Goal: Task Accomplishment & Management: Manage account settings

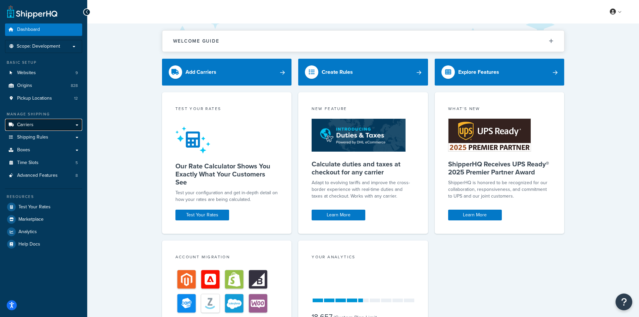
click at [46, 129] on link "Carriers" at bounding box center [43, 125] width 77 height 12
click at [46, 46] on span "Scope: Development" at bounding box center [38, 47] width 43 height 6
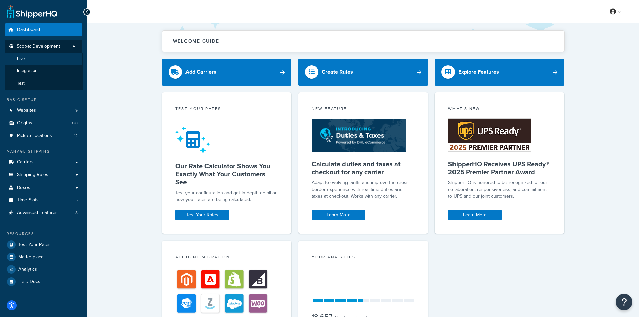
click at [45, 56] on li "Live" at bounding box center [44, 59] width 78 height 12
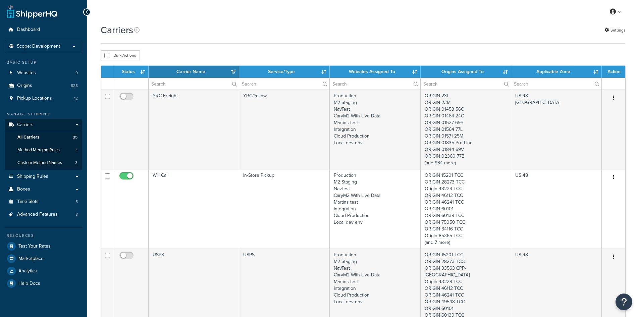
select select "15"
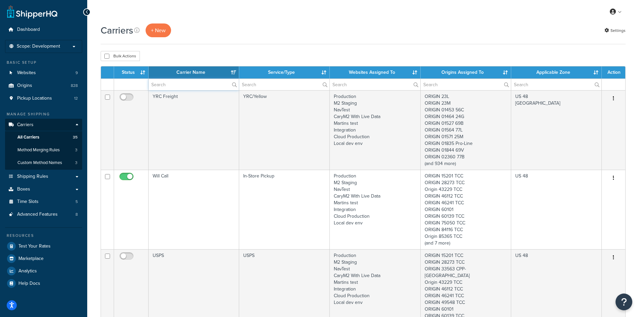
click at [204, 83] on input "text" at bounding box center [194, 84] width 90 height 11
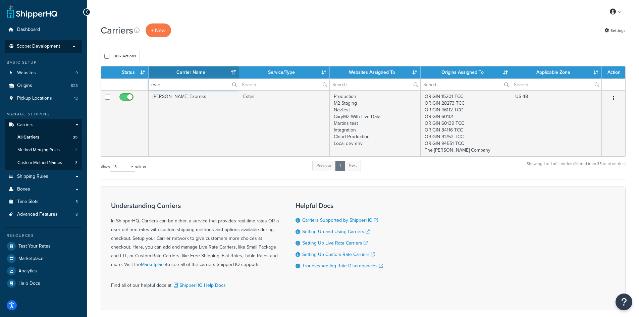
type input "este"
click at [59, 47] on span "Scope: Development" at bounding box center [38, 47] width 43 height 6
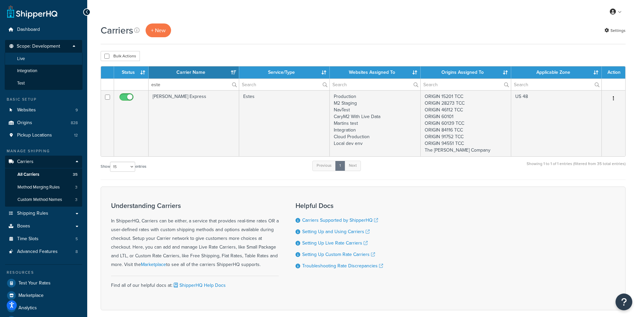
click at [53, 64] on li "Live" at bounding box center [44, 59] width 78 height 12
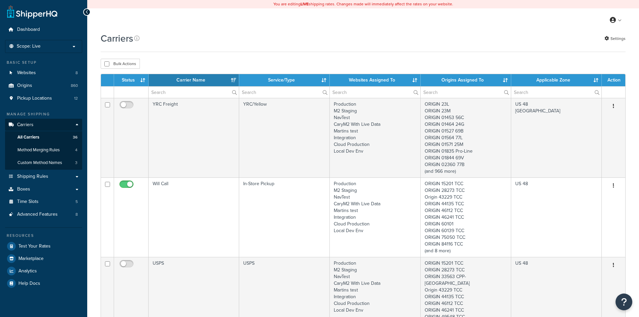
select select "15"
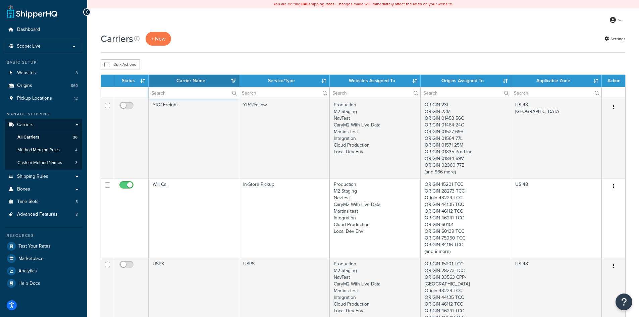
click at [159, 89] on input "text" at bounding box center [194, 92] width 90 height 11
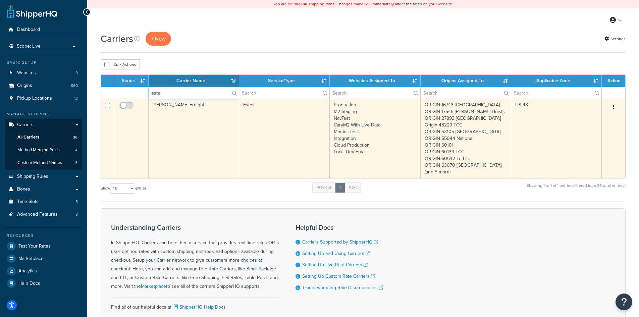
type input "este"
click at [611, 108] on button "button" at bounding box center [613, 107] width 9 height 11
click at [587, 120] on link "Edit" at bounding box center [586, 120] width 53 height 14
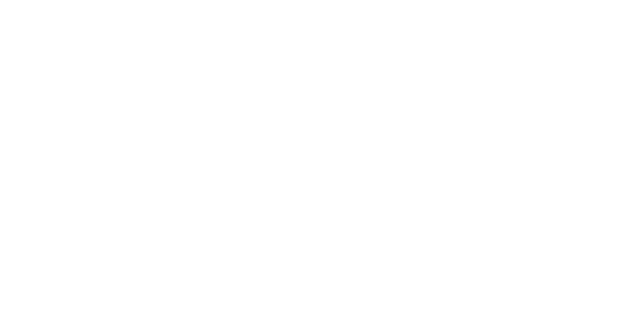
select select "estesFreight"
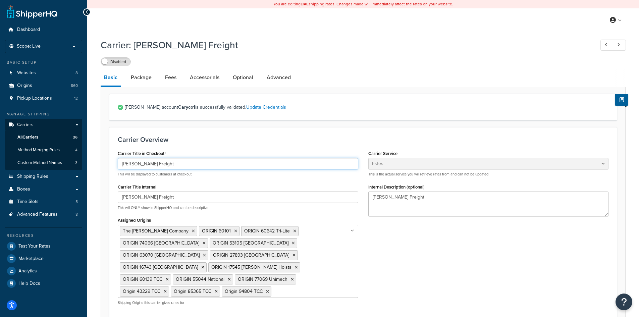
click at [179, 165] on input "[PERSON_NAME] Freight" at bounding box center [238, 163] width 240 height 11
drag, startPoint x: 153, startPoint y: 164, endPoint x: 135, endPoint y: 162, distance: 17.9
click at [135, 162] on input "Estes Freight" at bounding box center [238, 163] width 240 height 11
type input "[PERSON_NAME] Express"
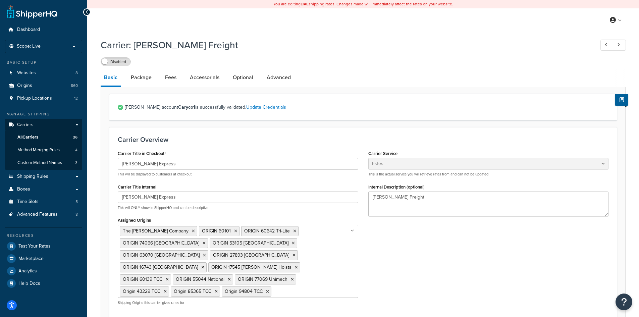
click at [359, 58] on div "Disabled" at bounding box center [363, 61] width 525 height 9
drag, startPoint x: 409, startPoint y: 200, endPoint x: 311, endPoint y: 199, distance: 98.6
click at [311, 199] on div "Carrier Title in Checkout Estes Express This will be displayed to customers at …" at bounding box center [363, 230] width 501 height 162
type textarea "[PERSON_NAME] Express"
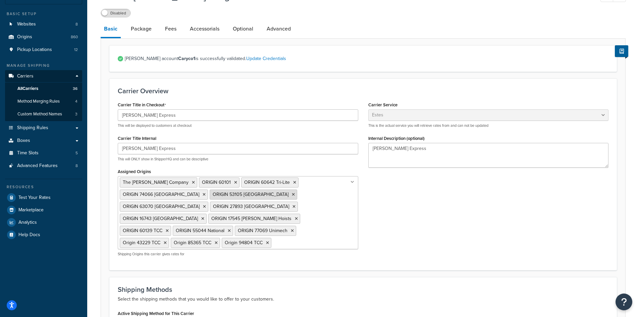
scroll to position [101, 0]
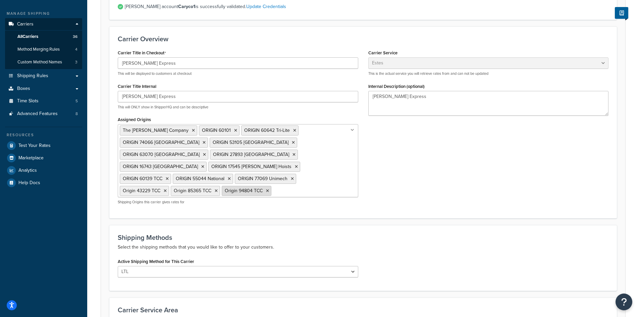
click at [266, 189] on icon at bounding box center [267, 191] width 3 height 4
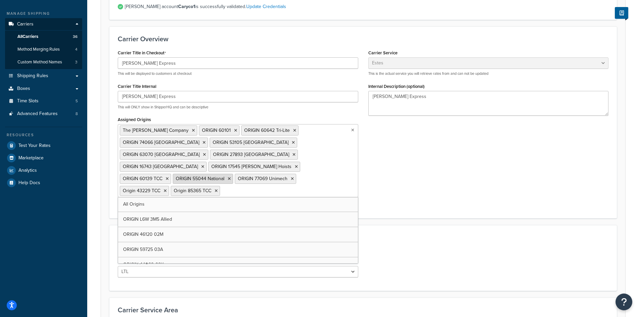
click at [228, 177] on icon at bounding box center [229, 179] width 3 height 4
click at [229, 177] on icon at bounding box center [230, 179] width 3 height 4
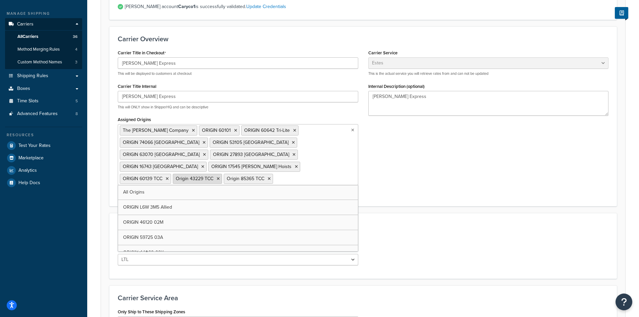
click at [217, 177] on icon at bounding box center [218, 179] width 3 height 4
click at [173, 174] on li "Origin 85365 TCC" at bounding box center [197, 179] width 49 height 10
click at [217, 177] on icon at bounding box center [218, 179] width 3 height 4
click at [295, 165] on icon at bounding box center [296, 167] width 3 height 4
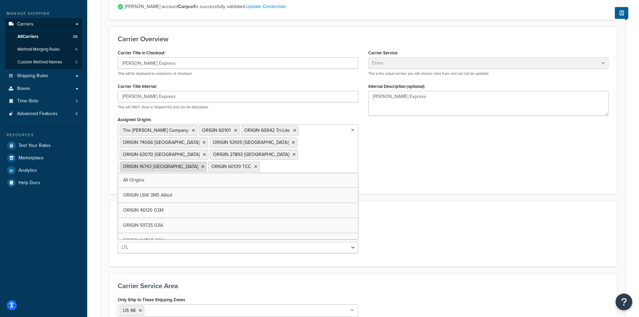
click at [201, 165] on icon at bounding box center [202, 167] width 3 height 4
click at [292, 142] on icon at bounding box center [293, 143] width 3 height 4
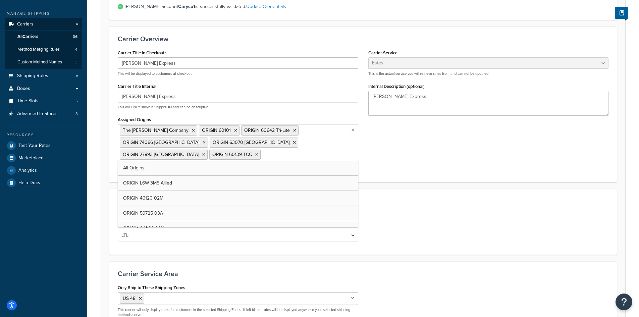
click at [293, 142] on icon at bounding box center [294, 143] width 3 height 4
click at [292, 142] on icon at bounding box center [293, 143] width 3 height 4
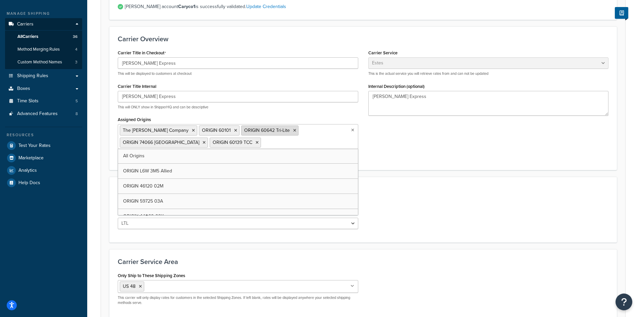
click at [293, 131] on icon at bounding box center [294, 130] width 3 height 4
click at [324, 131] on icon at bounding box center [325, 130] width 3 height 4
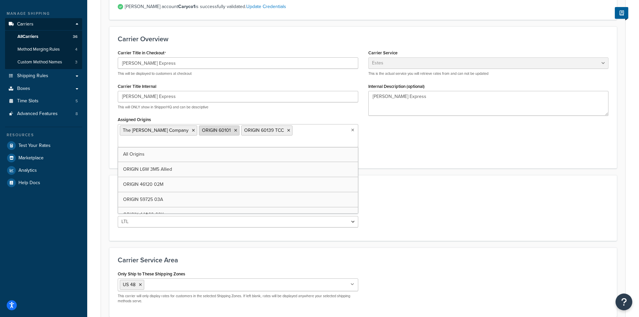
click at [210, 131] on li "ORIGIN 60101" at bounding box center [219, 130] width 41 height 10
click at [234, 131] on icon at bounding box center [235, 130] width 3 height 4
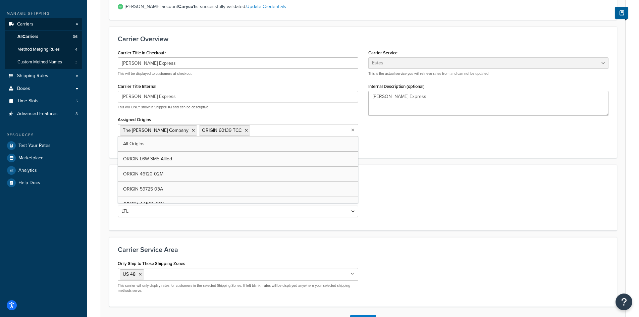
click at [433, 156] on div "Carrier Overview Carrier Title in Checkout Estes Express This will be displayed…" at bounding box center [362, 91] width 507 height 131
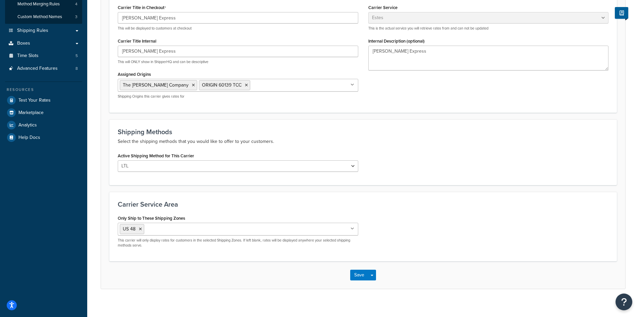
scroll to position [152, 0]
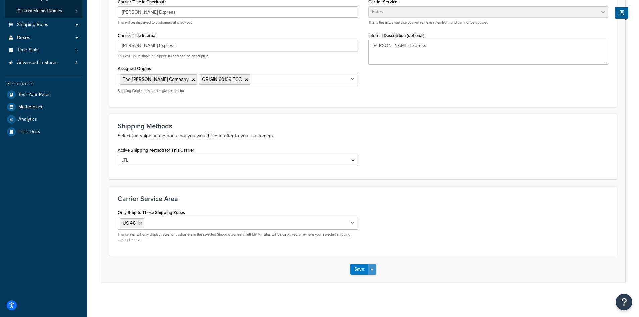
click at [374, 269] on button "Save Dropdown" at bounding box center [372, 269] width 8 height 11
click at [374, 282] on button "Save and Edit" at bounding box center [374, 282] width 49 height 14
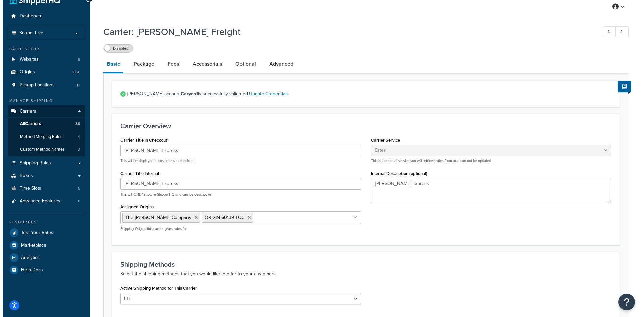
scroll to position [0, 0]
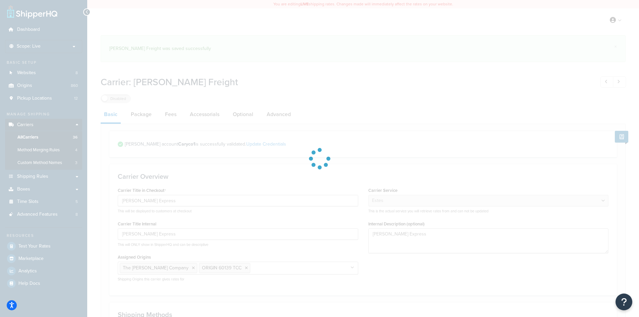
select select "estesFreight"
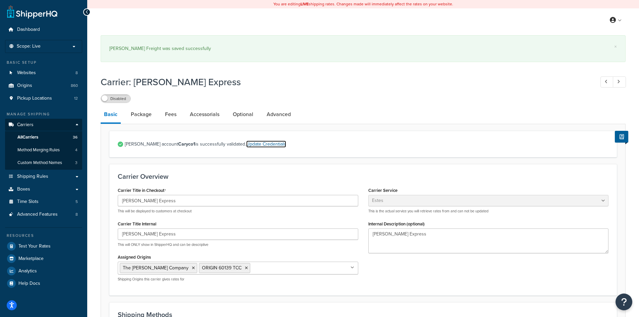
click at [246, 145] on link "Update Credentials" at bounding box center [266, 144] width 40 height 7
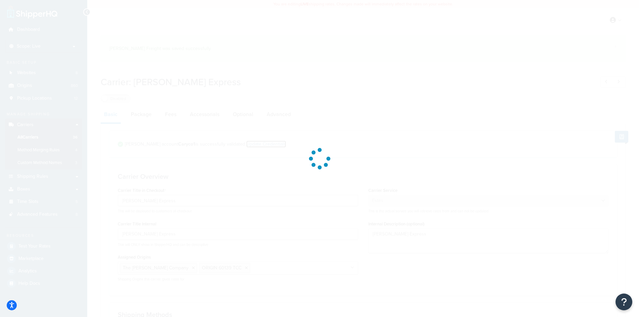
select select "THIRD PARTY"
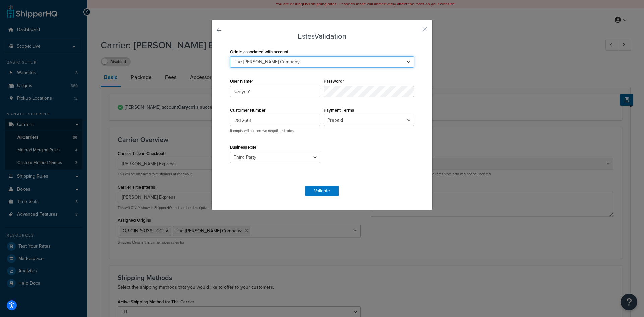
click at [286, 61] on select "ORIGIN 23L ORIGIN 23M ORIGIN 01453 56C ORIGIN 01464 24G ORIGIN 01527 69B ORIGIN…" at bounding box center [322, 61] width 184 height 11
drag, startPoint x: 269, startPoint y: 90, endPoint x: 168, endPoint y: 93, distance: 100.7
click at [168, 93] on div "Estes Validation Origin associated with account ORIGIN 23L ORIGIN 23M ORIGIN 01…" at bounding box center [322, 158] width 644 height 317
click at [232, 88] on input "dbe" at bounding box center [275, 91] width 90 height 11
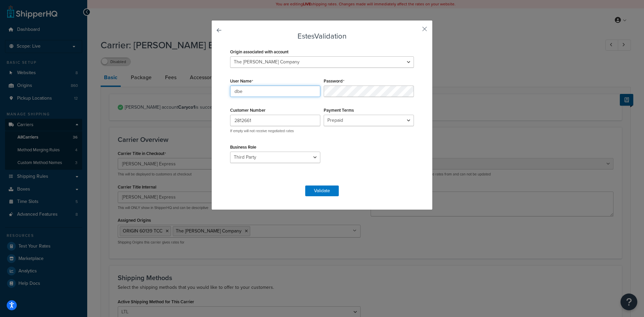
click at [244, 88] on input "dbe" at bounding box center [275, 91] width 90 height 11
type input "Dbeales"
click at [341, 119] on select "Prepaid Collect" at bounding box center [369, 120] width 90 height 11
click at [271, 156] on select "Shipper Consignee Third Party" at bounding box center [275, 157] width 90 height 11
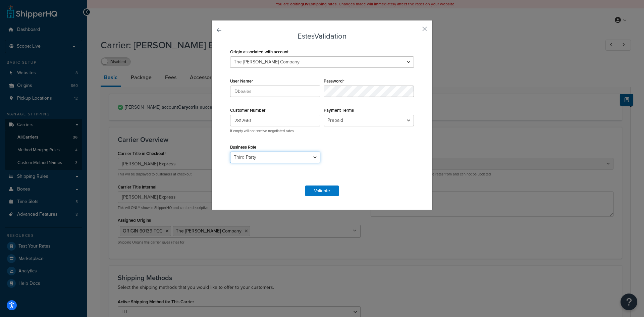
click at [271, 156] on select "Shipper Consignee Third Party" at bounding box center [275, 157] width 90 height 11
click at [290, 162] on select "Shipper Consignee Third Party" at bounding box center [275, 157] width 90 height 11
select select "SHIPPER"
click at [230, 152] on select "Shipper Consignee Third Party" at bounding box center [275, 157] width 90 height 11
click at [340, 143] on div "Origin associated with account ORIGIN 23L ORIGIN 23M ORIGIN 01453 56C ORIGIN 01…" at bounding box center [321, 113] width 187 height 132
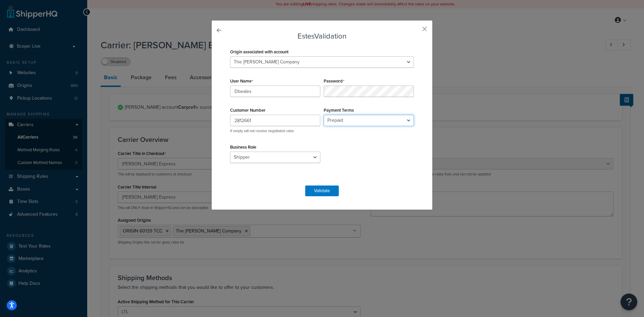
click at [333, 118] on select "Prepaid Collect" at bounding box center [369, 120] width 90 height 11
click at [325, 190] on button "Validate" at bounding box center [322, 190] width 34 height 11
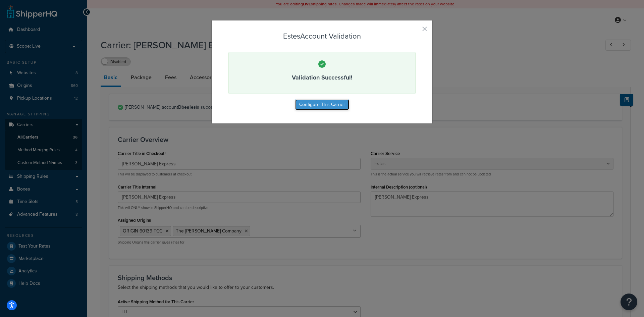
click at [339, 104] on button "Configure This Carrier" at bounding box center [322, 104] width 54 height 11
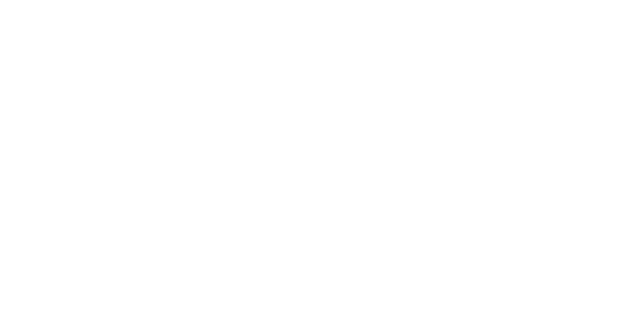
select select "estesFreight"
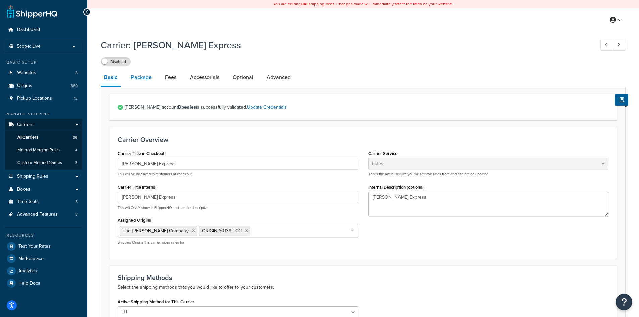
click at [146, 80] on link "Package" at bounding box center [141, 77] width 28 height 16
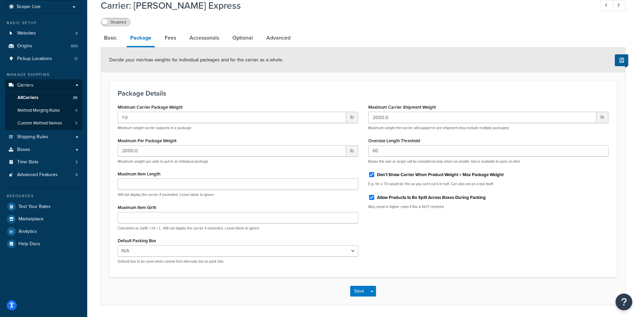
scroll to position [28, 0]
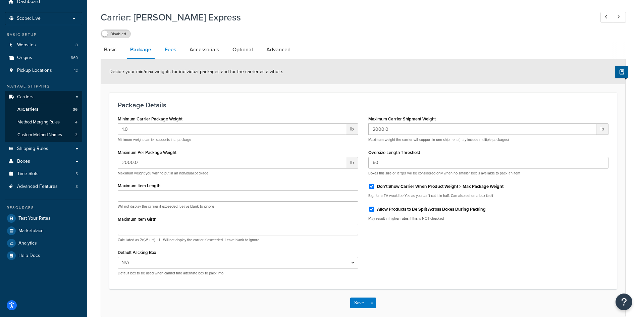
click at [166, 51] on link "Fees" at bounding box center [170, 50] width 18 height 16
select select "AFTER"
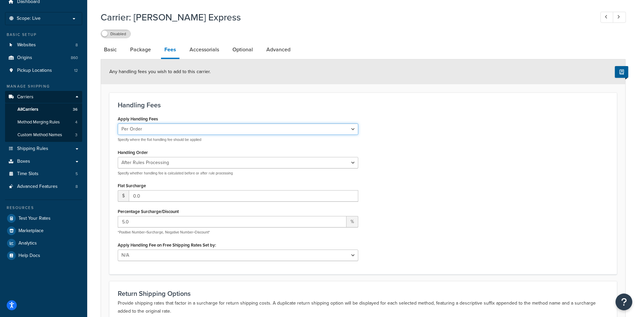
click at [152, 127] on select "Per Order Per Item Per Package" at bounding box center [238, 128] width 240 height 11
click at [158, 130] on select "Per Order Per Item Per Package" at bounding box center [238, 128] width 240 height 11
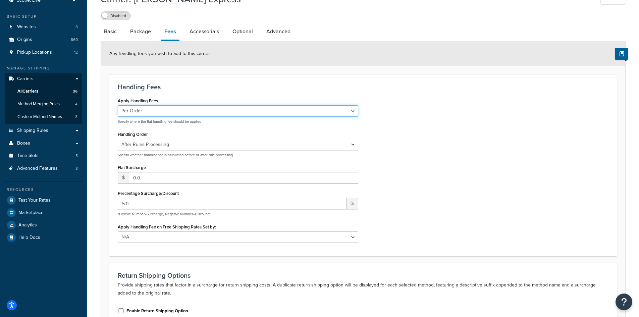
scroll to position [61, 0]
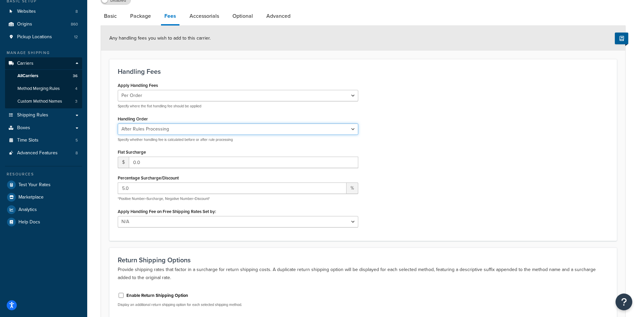
click at [160, 128] on select "Before Rules Processing After Rules Processing" at bounding box center [238, 128] width 240 height 11
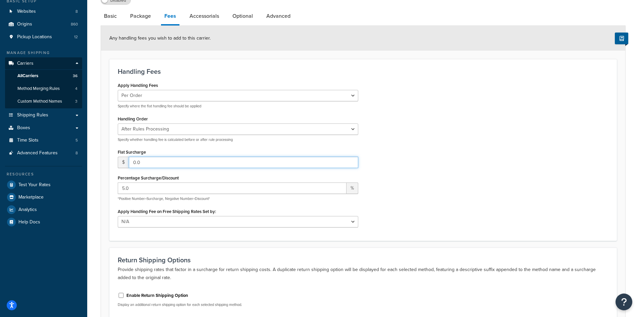
click at [152, 161] on input "0.0" at bounding box center [243, 162] width 229 height 11
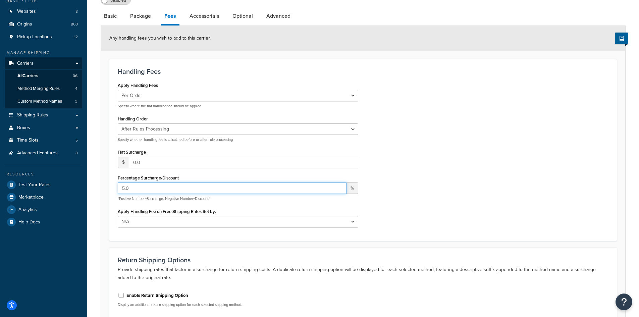
click at [138, 187] on input "5.0" at bounding box center [232, 187] width 229 height 11
type input "18.0"
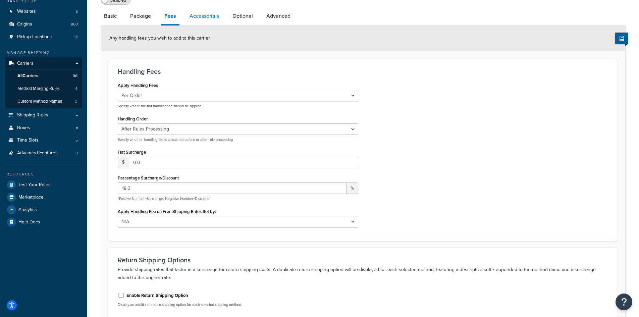
click at [206, 20] on link "Accessorials" at bounding box center [204, 16] width 36 height 16
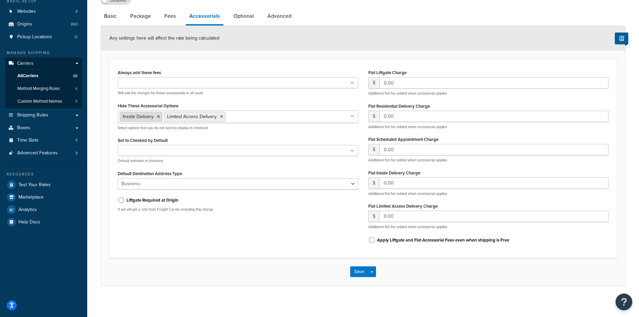
click at [158, 118] on icon at bounding box center [158, 117] width 3 height 4
click at [176, 116] on icon at bounding box center [177, 117] width 3 height 4
click at [173, 15] on link "Fees" at bounding box center [170, 16] width 18 height 16
select select "AFTER"
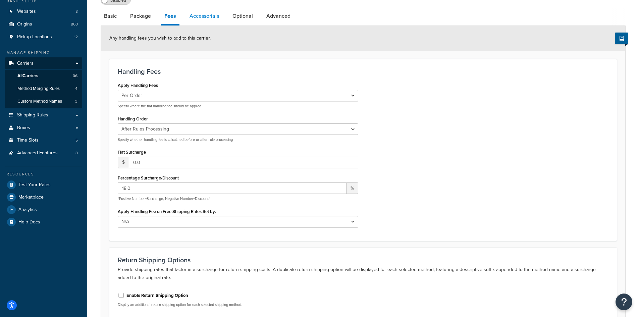
click at [194, 17] on link "Accessorials" at bounding box center [204, 16] width 36 height 16
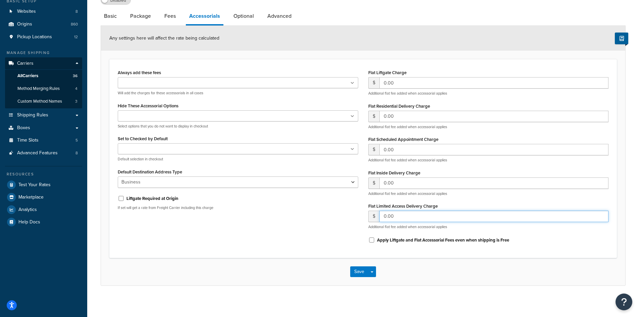
drag, startPoint x: 398, startPoint y: 214, endPoint x: 369, endPoint y: 214, distance: 28.5
click at [369, 214] on div "$ 0.00" at bounding box center [488, 216] width 240 height 11
type input "85"
click at [247, 19] on link "Optional" at bounding box center [243, 16] width 27 height 16
select select "250"
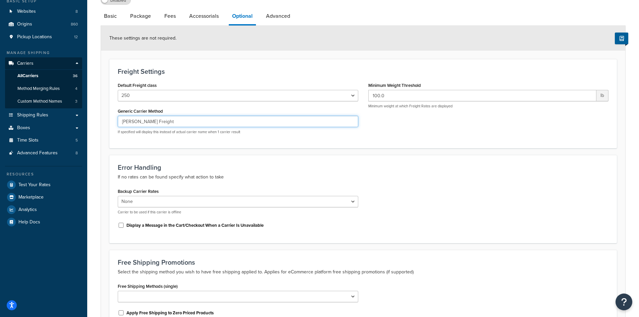
click at [156, 119] on input "Estes Freight" at bounding box center [238, 121] width 240 height 11
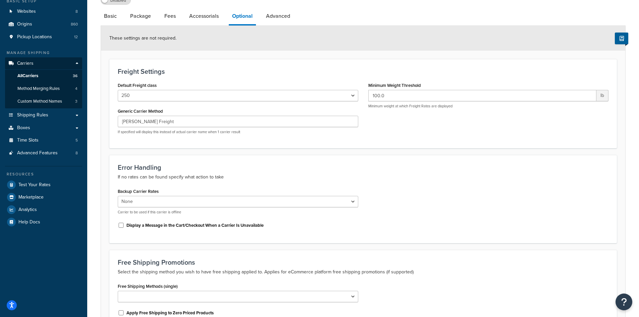
scroll to position [95, 0]
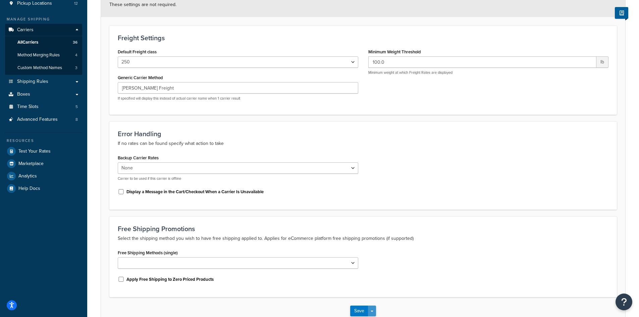
click at [369, 309] on button "Save Dropdown" at bounding box center [372, 311] width 8 height 11
click at [370, 309] on button "Save Dropdown" at bounding box center [372, 311] width 8 height 11
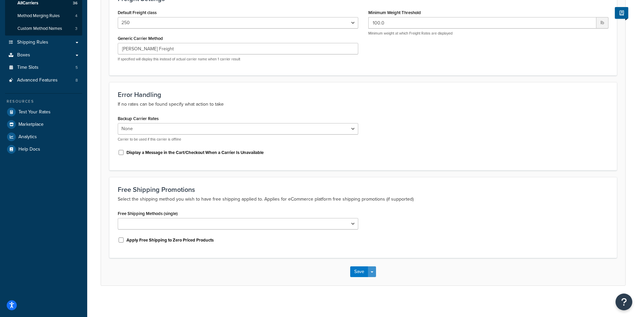
scroll to position [137, 0]
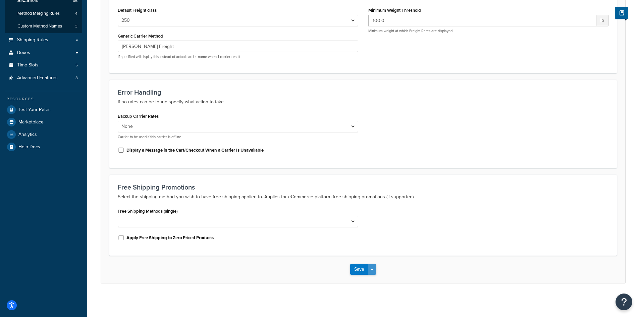
click at [372, 274] on button "Save Dropdown" at bounding box center [372, 269] width 8 height 11
click at [374, 282] on button "Save and Edit" at bounding box center [374, 282] width 49 height 14
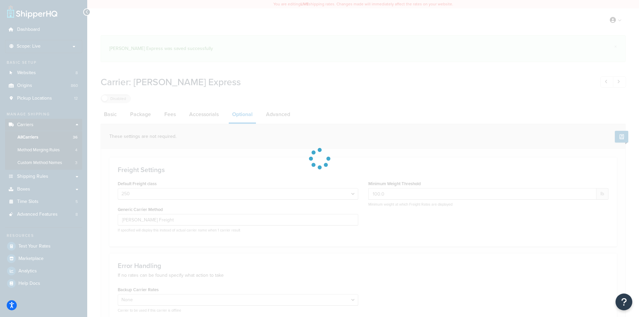
select select "250"
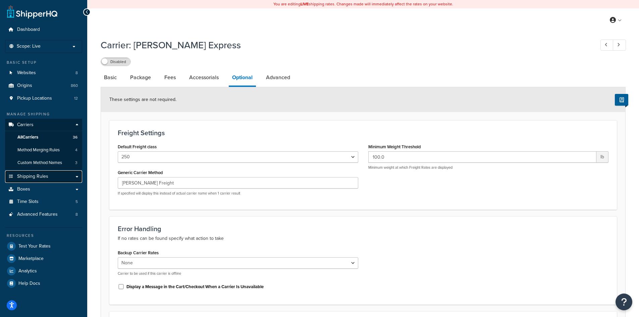
click at [46, 174] on span "Shipping Rules" at bounding box center [32, 177] width 31 height 6
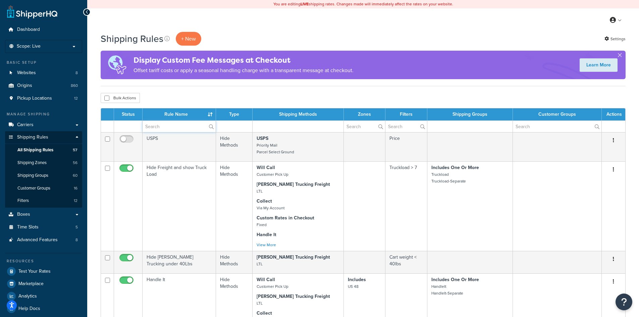
click at [163, 128] on input "text" at bounding box center [179, 126] width 73 height 11
click at [160, 123] on input "text" at bounding box center [179, 126] width 73 height 11
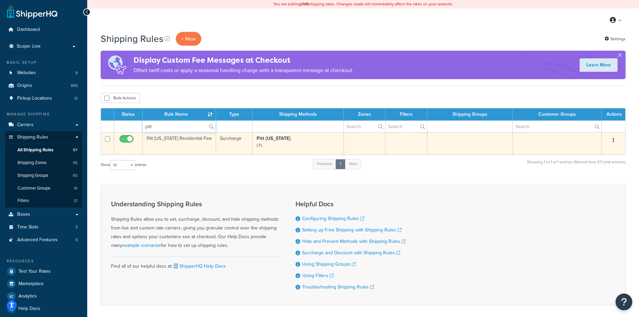
type input "pitt"
click at [613, 142] on icon "button" at bounding box center [613, 140] width 1 height 5
click at [595, 164] on link "Duplicate" at bounding box center [591, 167] width 53 height 14
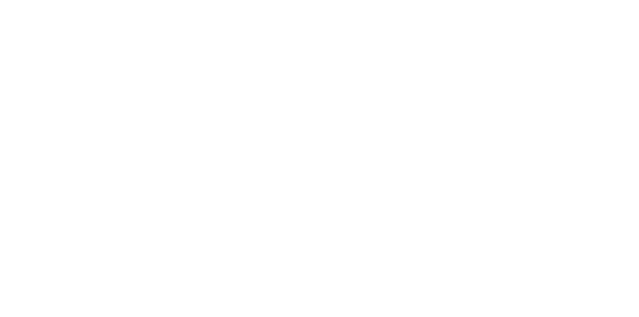
select select "CART"
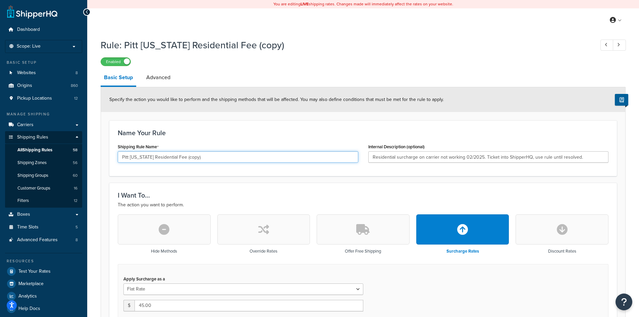
drag, startPoint x: 140, startPoint y: 158, endPoint x: 80, endPoint y: 149, distance: 60.7
click at [82, 150] on div "Dashboard Scope: Live Basic Setup Websites 8 Origins 860 Pickup Locations 12 Ma…" at bounding box center [319, 299] width 639 height 599
type input "[PERSON_NAME] Express Residential Fee"
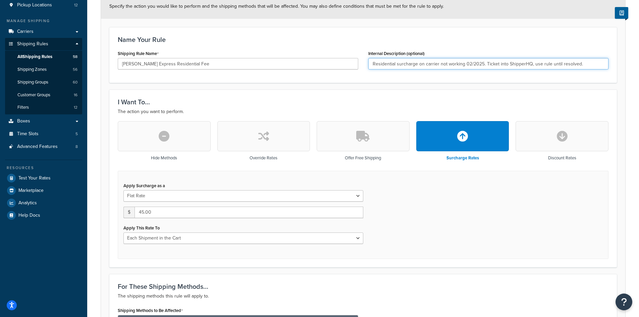
scroll to position [101, 0]
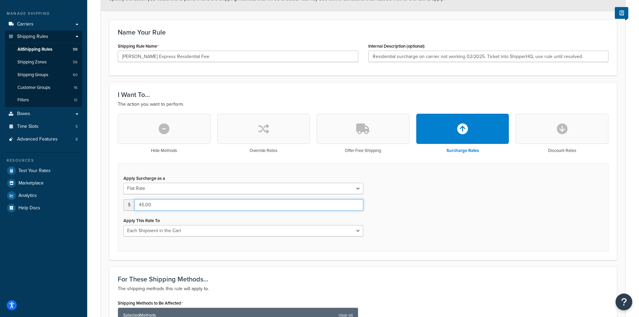
drag, startPoint x: 155, startPoint y: 203, endPoint x: 132, endPoint y: 200, distance: 23.7
click at [132, 200] on div "$ 45.00" at bounding box center [243, 204] width 240 height 11
type input "50"
click at [137, 196] on div "Apply Surcharge as a Flat Rate Percentage Flat Rate & Percentage $ 50 Apply Thi…" at bounding box center [243, 204] width 250 height 63
click at [152, 188] on select "Flat Rate Percentage Flat Rate & Percentage" at bounding box center [243, 188] width 240 height 11
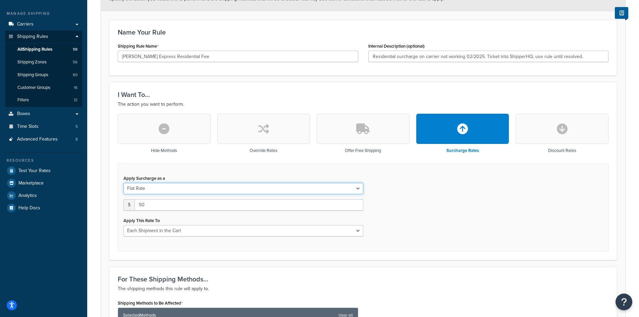
click at [152, 188] on select "Flat Rate Percentage Flat Rate & Percentage" at bounding box center [243, 188] width 240 height 11
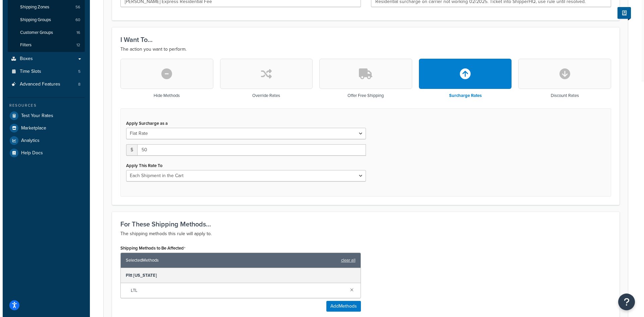
scroll to position [168, 0]
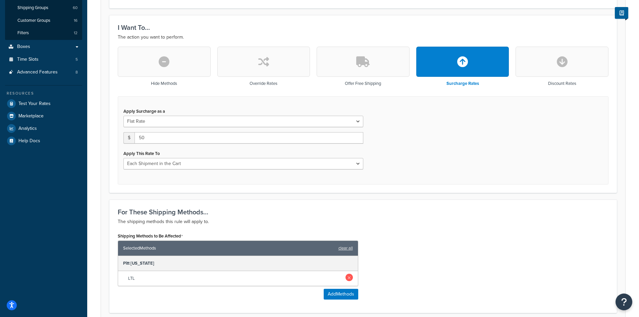
click at [347, 278] on link at bounding box center [348, 277] width 7 height 7
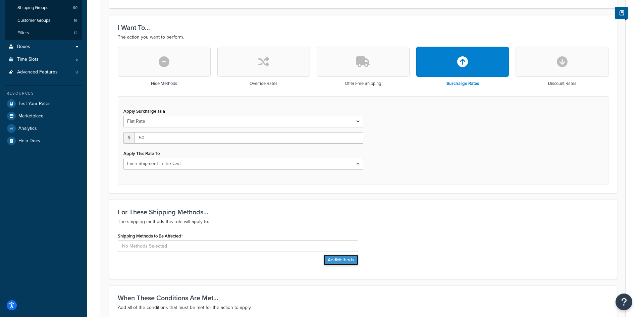
click at [332, 256] on button "Add Methods" at bounding box center [341, 260] width 35 height 11
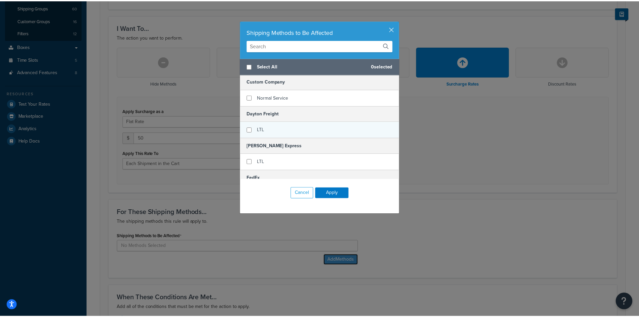
scroll to position [604, 0]
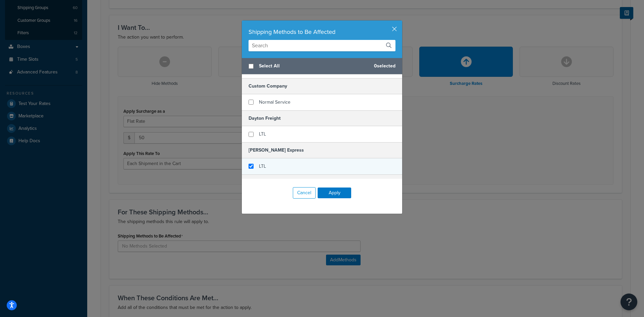
checkbox input "true"
click at [308, 159] on div "LTL" at bounding box center [322, 166] width 160 height 16
click at [339, 194] on button "Apply" at bounding box center [335, 192] width 34 height 11
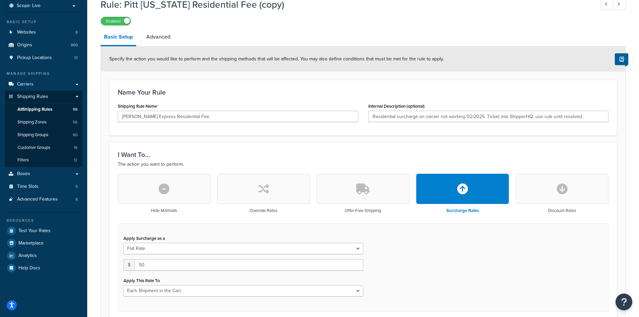
scroll to position [14, 0]
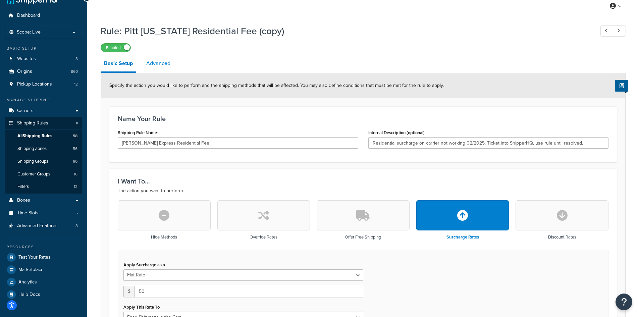
click at [153, 62] on link "Advanced" at bounding box center [158, 63] width 31 height 16
select select "residential"
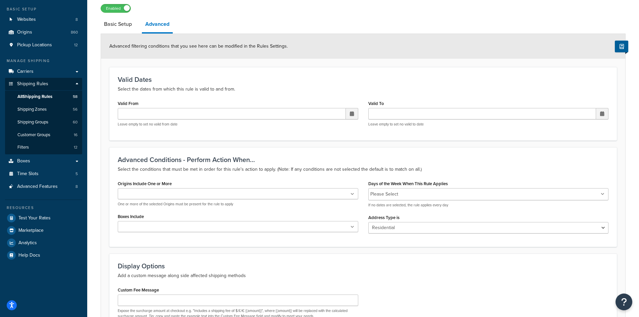
scroll to position [115, 0]
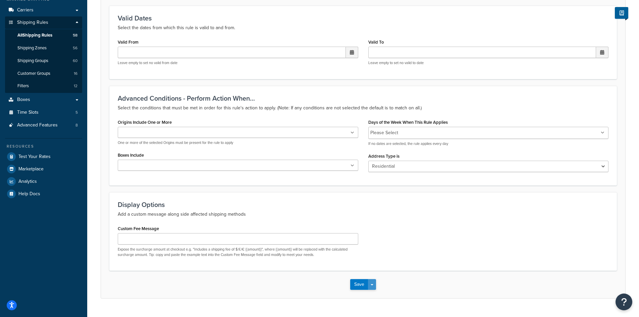
click at [372, 286] on button "Save Dropdown" at bounding box center [372, 284] width 8 height 11
click at [379, 298] on button "Save and Edit" at bounding box center [382, 297] width 65 height 14
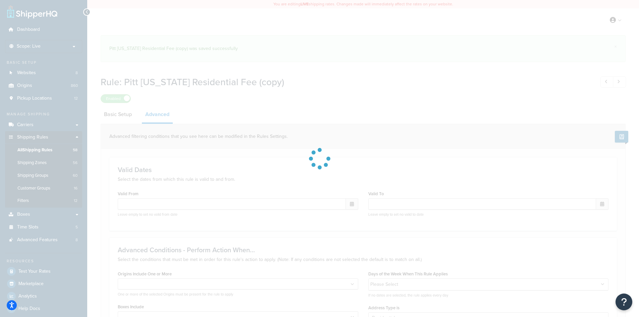
select select "residential"
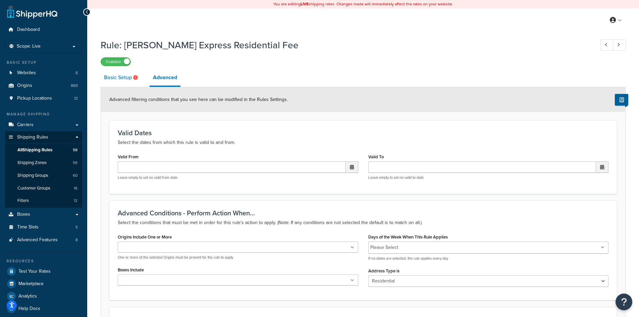
click at [133, 78] on link "Basic Setup" at bounding box center [122, 77] width 42 height 16
select select "CART"
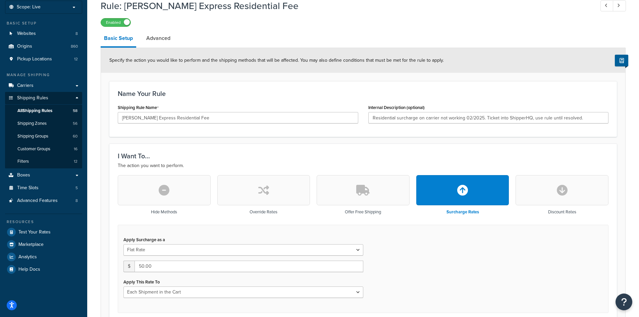
scroll to position [34, 0]
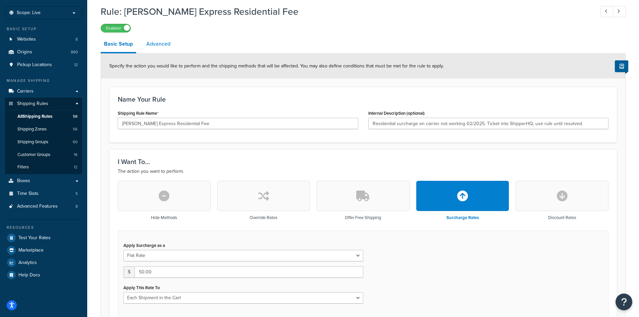
click at [159, 44] on link "Advanced" at bounding box center [158, 44] width 31 height 16
select select "residential"
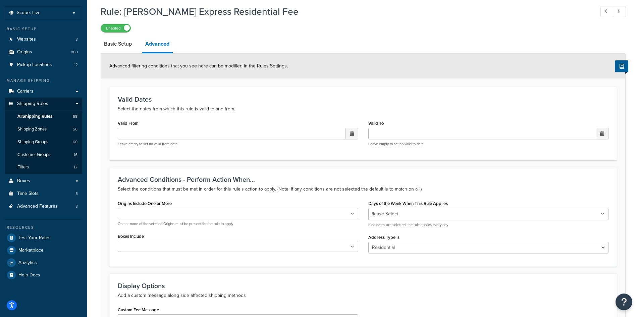
click at [291, 215] on ul at bounding box center [238, 213] width 240 height 11
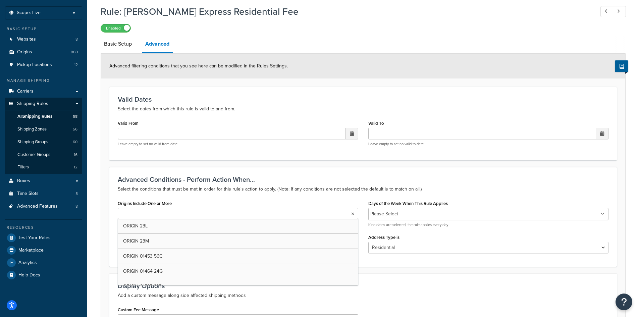
click at [291, 215] on ul at bounding box center [238, 213] width 240 height 11
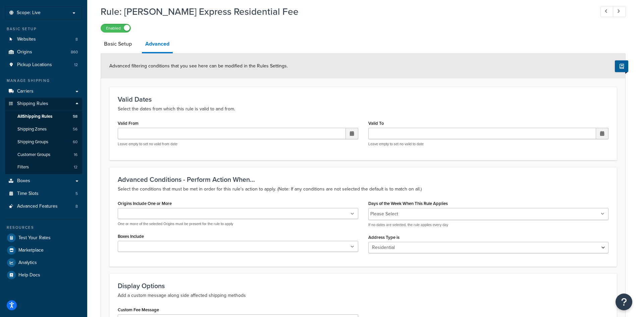
click at [289, 200] on div "Origins Include One or More ORIGIN 23L ORIGIN 23M ORIGIN 01453 56C ORIGIN 01464…" at bounding box center [238, 213] width 240 height 28
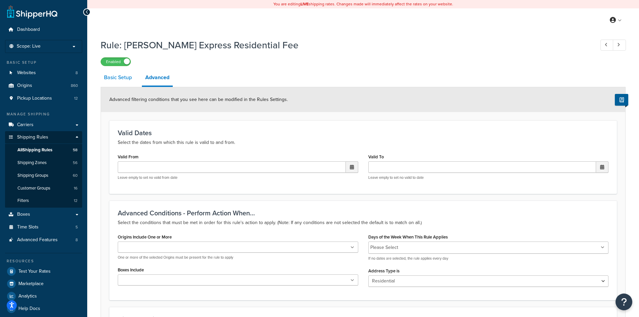
click at [123, 80] on link "Basic Setup" at bounding box center [118, 77] width 35 height 16
select select "CART"
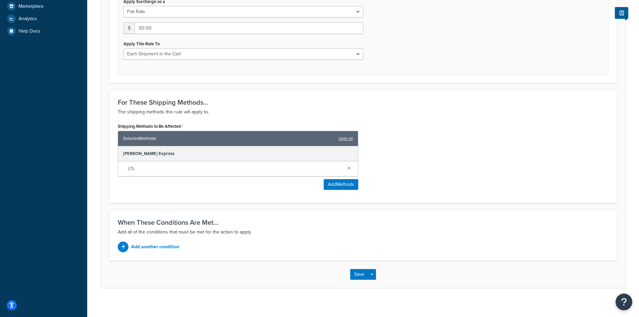
scroll to position [282, 0]
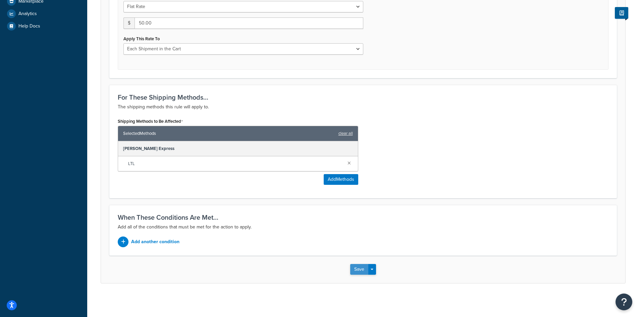
click at [356, 266] on button "Save" at bounding box center [359, 269] width 18 height 11
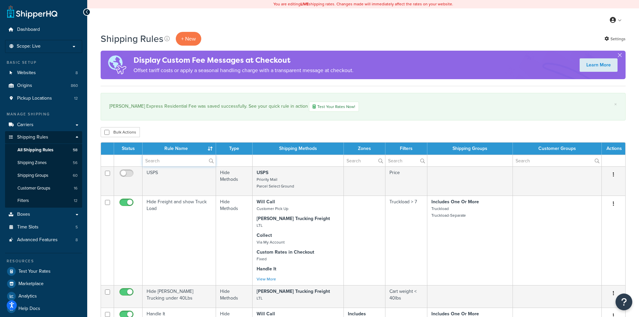
click at [169, 163] on input "text" at bounding box center [179, 160] width 73 height 11
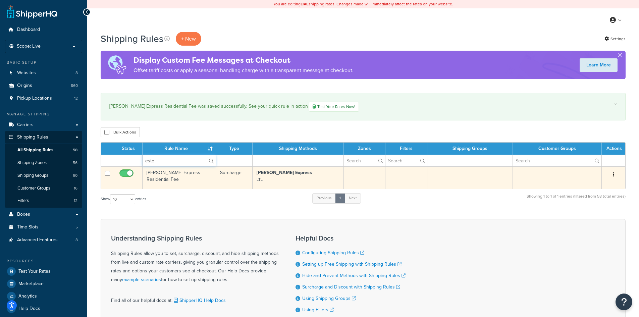
type input "este"
click at [614, 173] on button "button" at bounding box center [613, 174] width 9 height 11
click at [606, 179] on div "Edit Duplicate Delete" at bounding box center [613, 174] width 15 height 11
click at [613, 174] on icon "button" at bounding box center [613, 174] width 1 height 5
click at [601, 185] on link "Edit" at bounding box center [591, 187] width 53 height 14
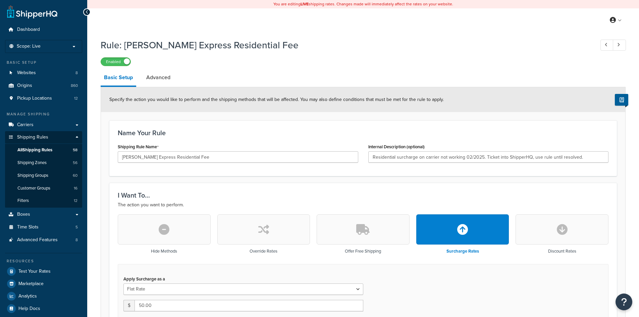
select select "CART"
click at [149, 83] on link "Advanced" at bounding box center [158, 77] width 31 height 16
select select "residential"
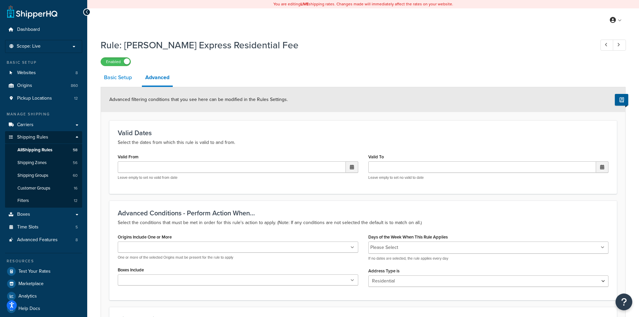
click at [124, 78] on link "Basic Setup" at bounding box center [118, 77] width 35 height 16
select select "CART"
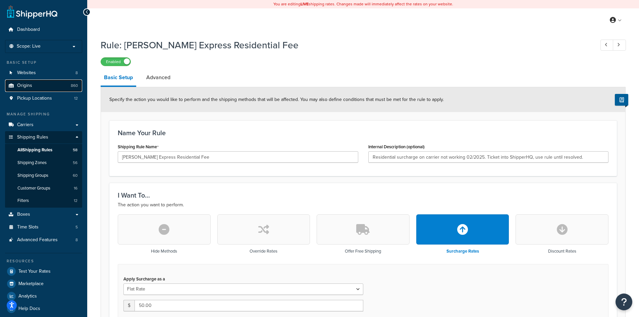
click at [40, 88] on link "Origins 860" at bounding box center [43, 85] width 77 height 12
click at [39, 126] on link "Carriers" at bounding box center [43, 125] width 77 height 12
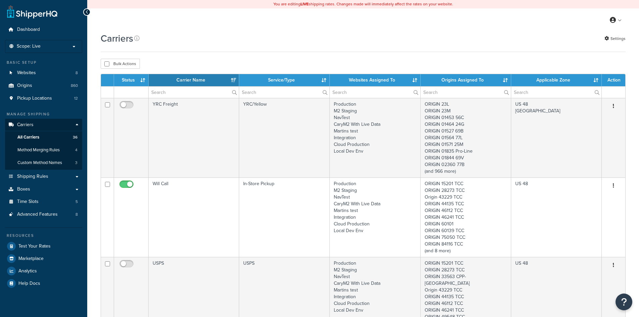
select select "15"
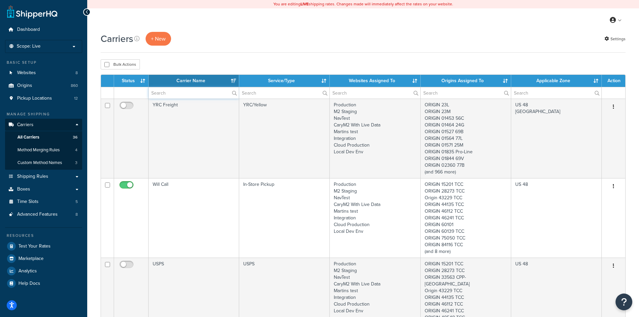
click at [214, 90] on input "text" at bounding box center [194, 92] width 90 height 11
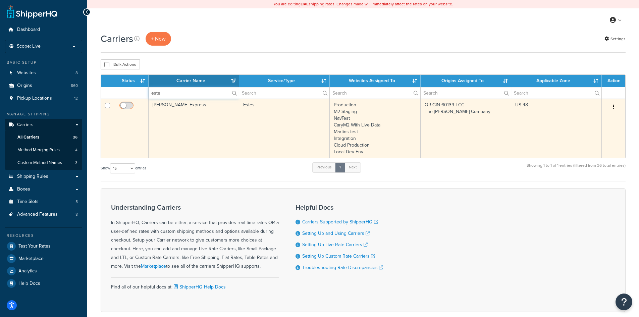
type input "este"
click at [124, 107] on input "checkbox" at bounding box center [127, 107] width 18 height 8
checkbox input "true"
